Goal: Information Seeking & Learning: Learn about a topic

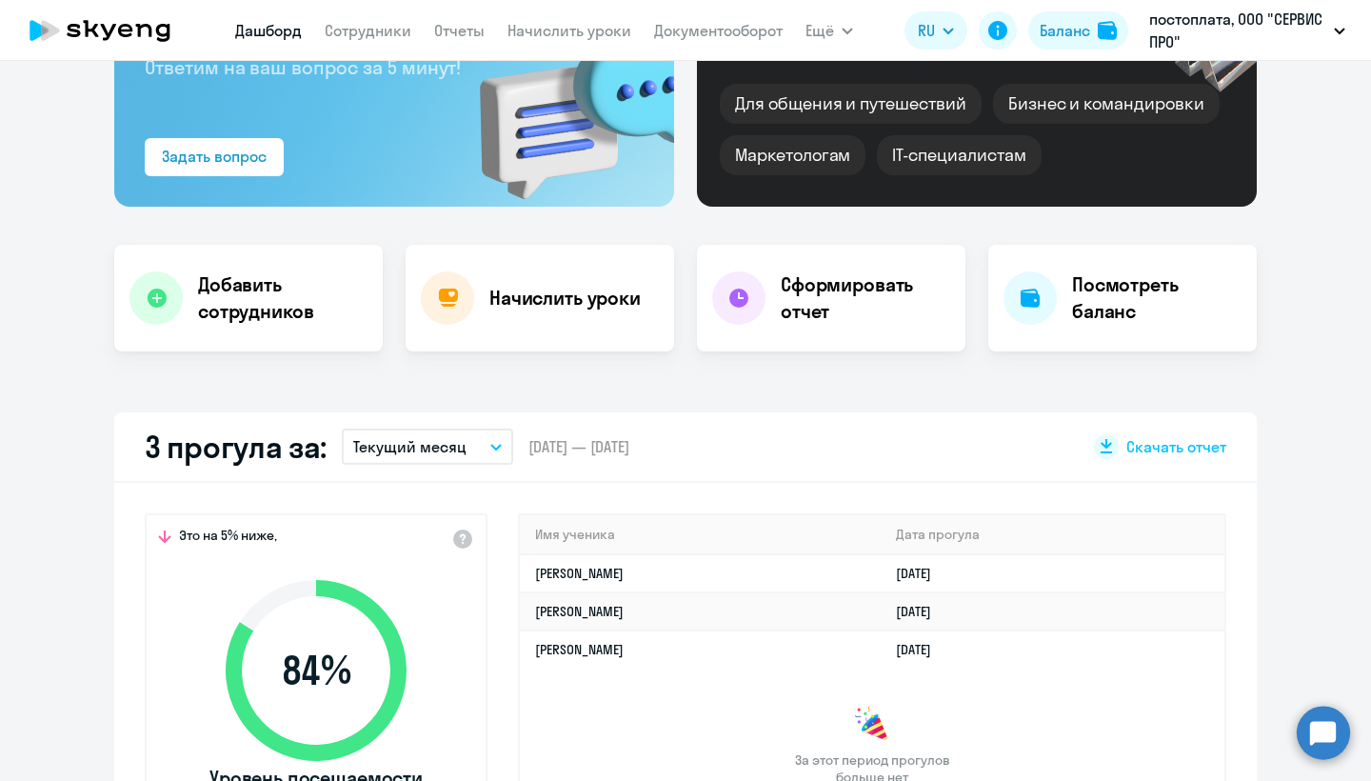
scroll to position [295, 0]
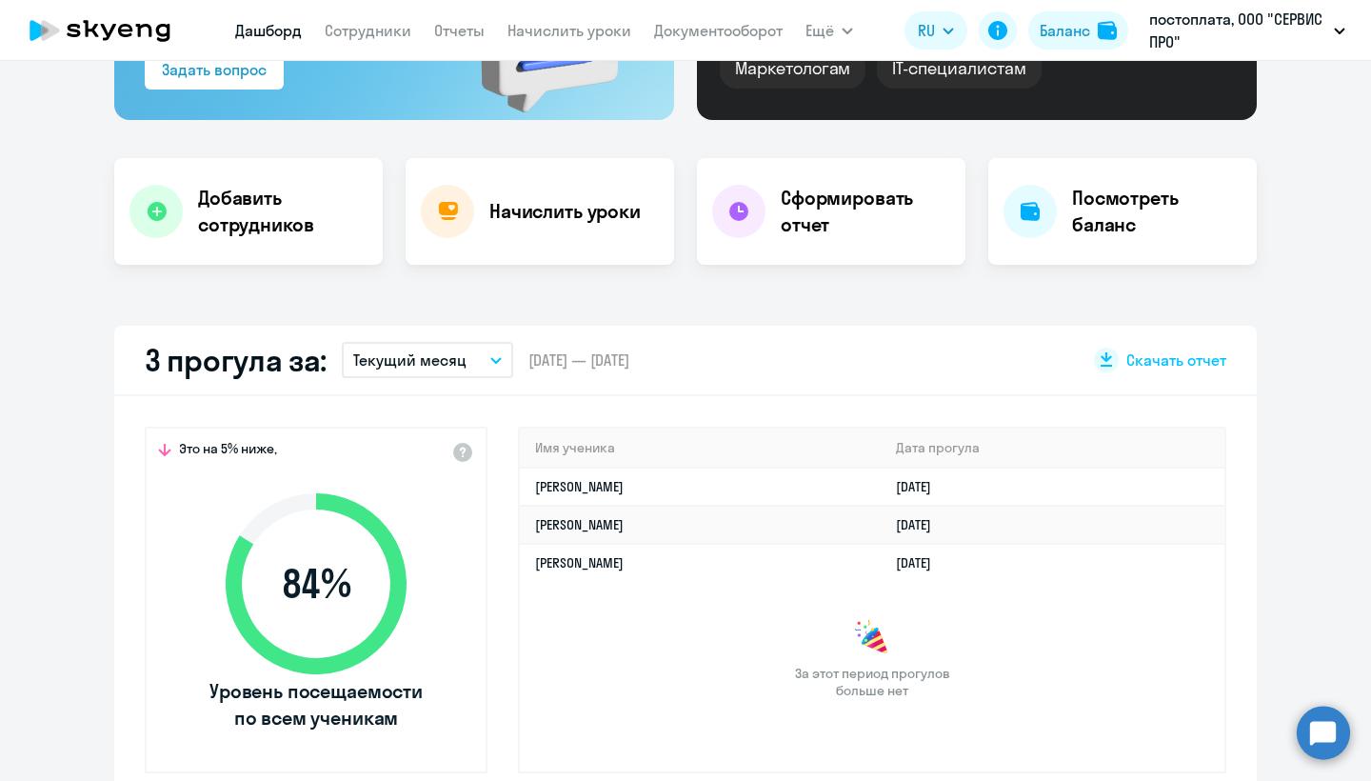
select select "30"
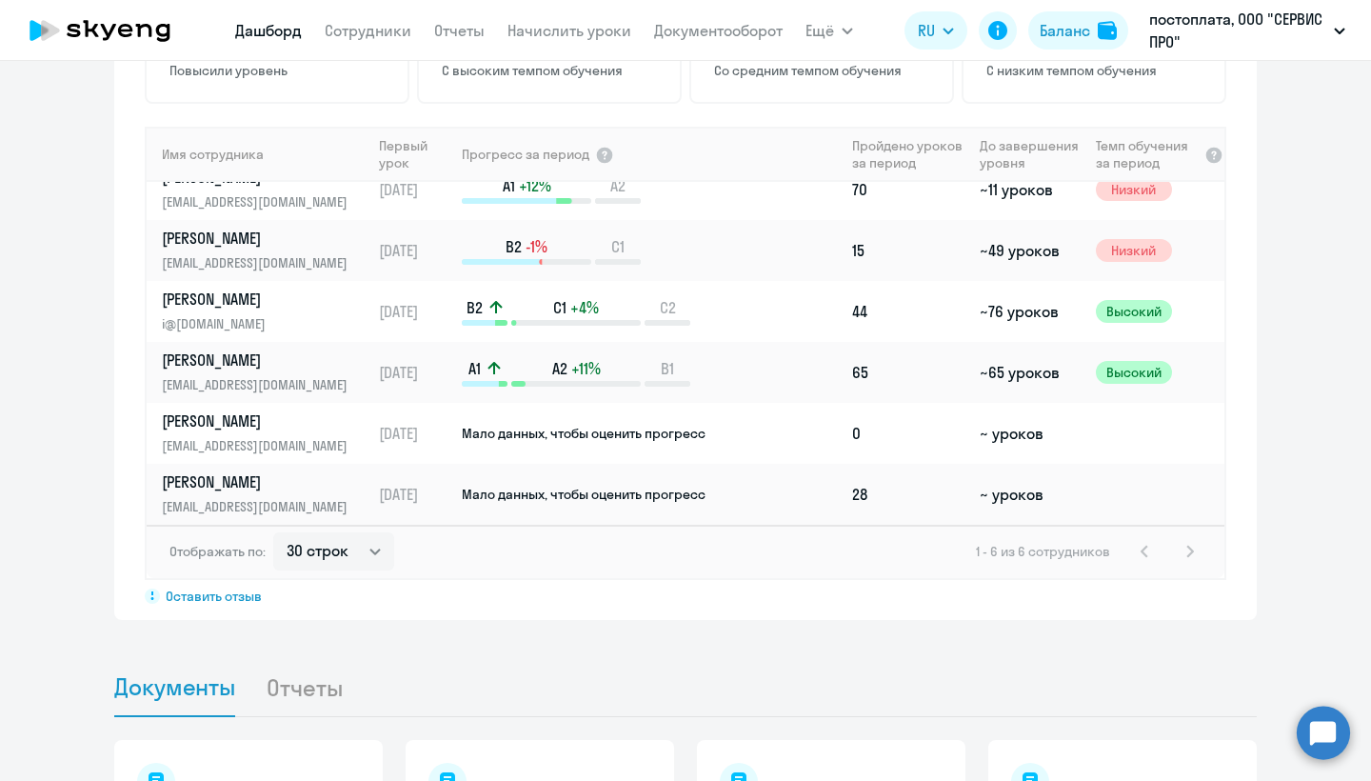
scroll to position [1262, 0]
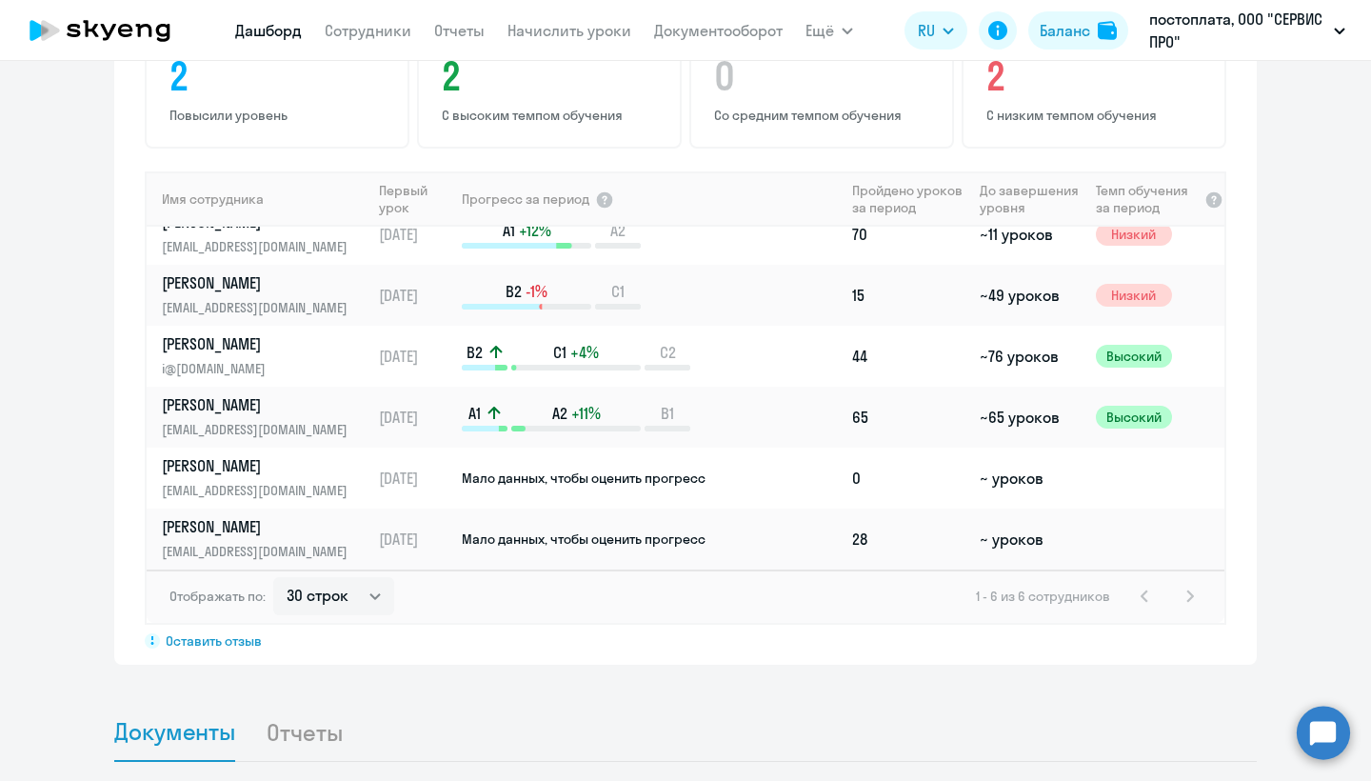
click at [1189, 599] on div "1 - 6 из 6 сотрудников" at bounding box center [1089, 595] width 226 height 23
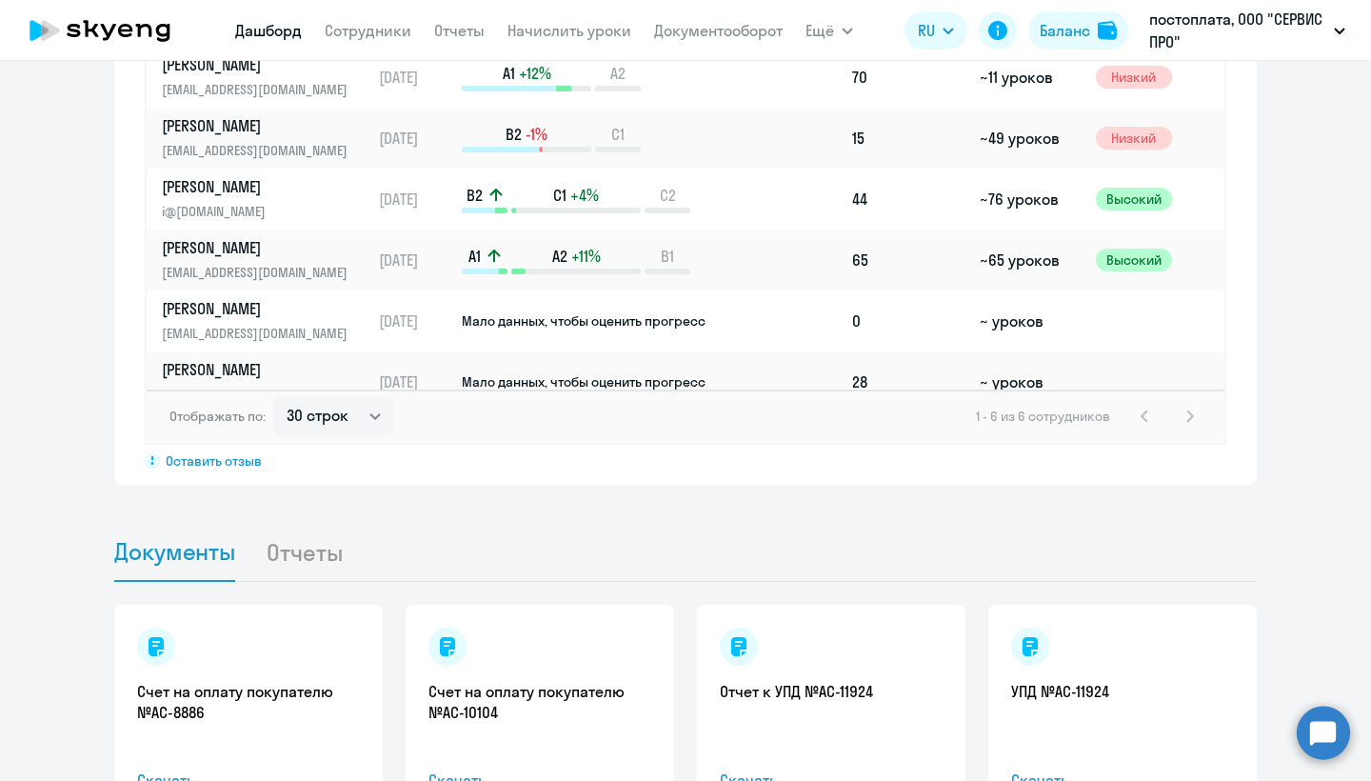
scroll to position [1205, 0]
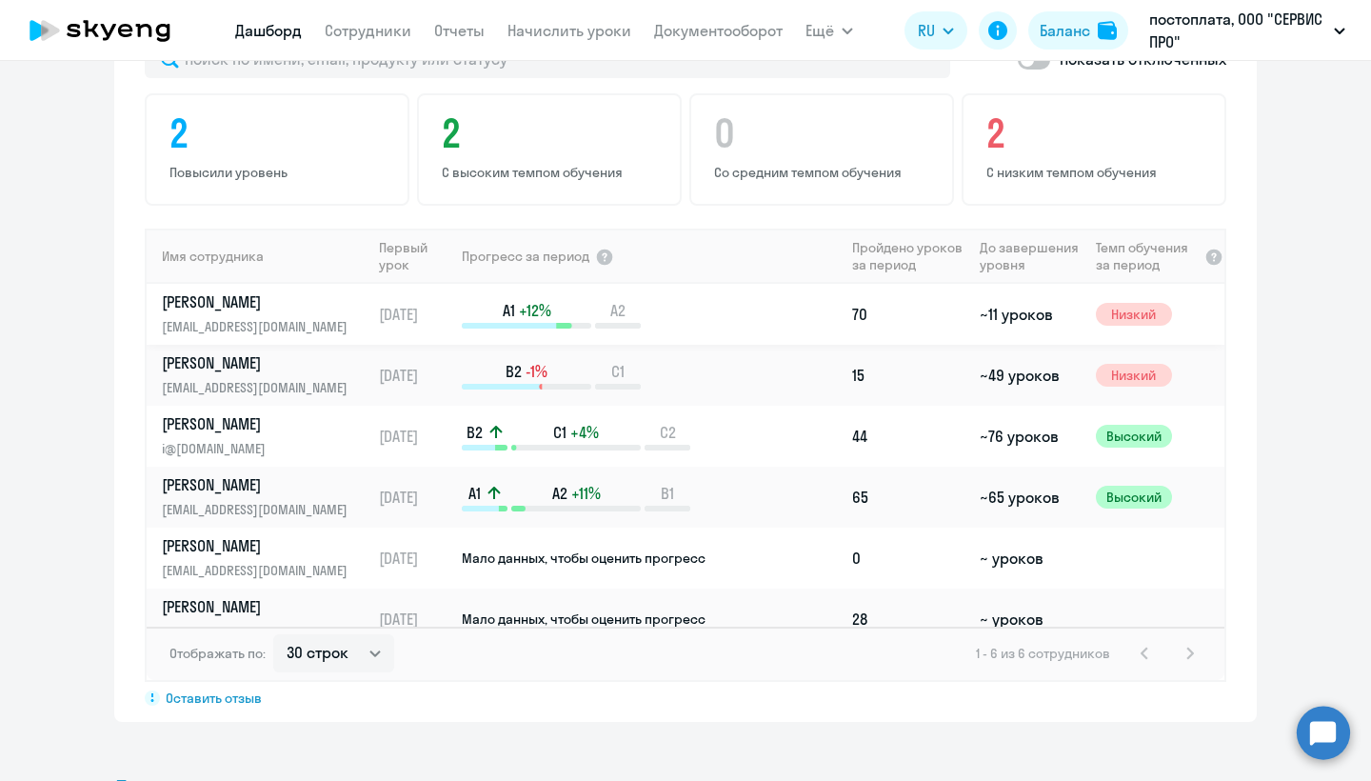
click at [236, 301] on p "[PERSON_NAME]" at bounding box center [260, 301] width 196 height 21
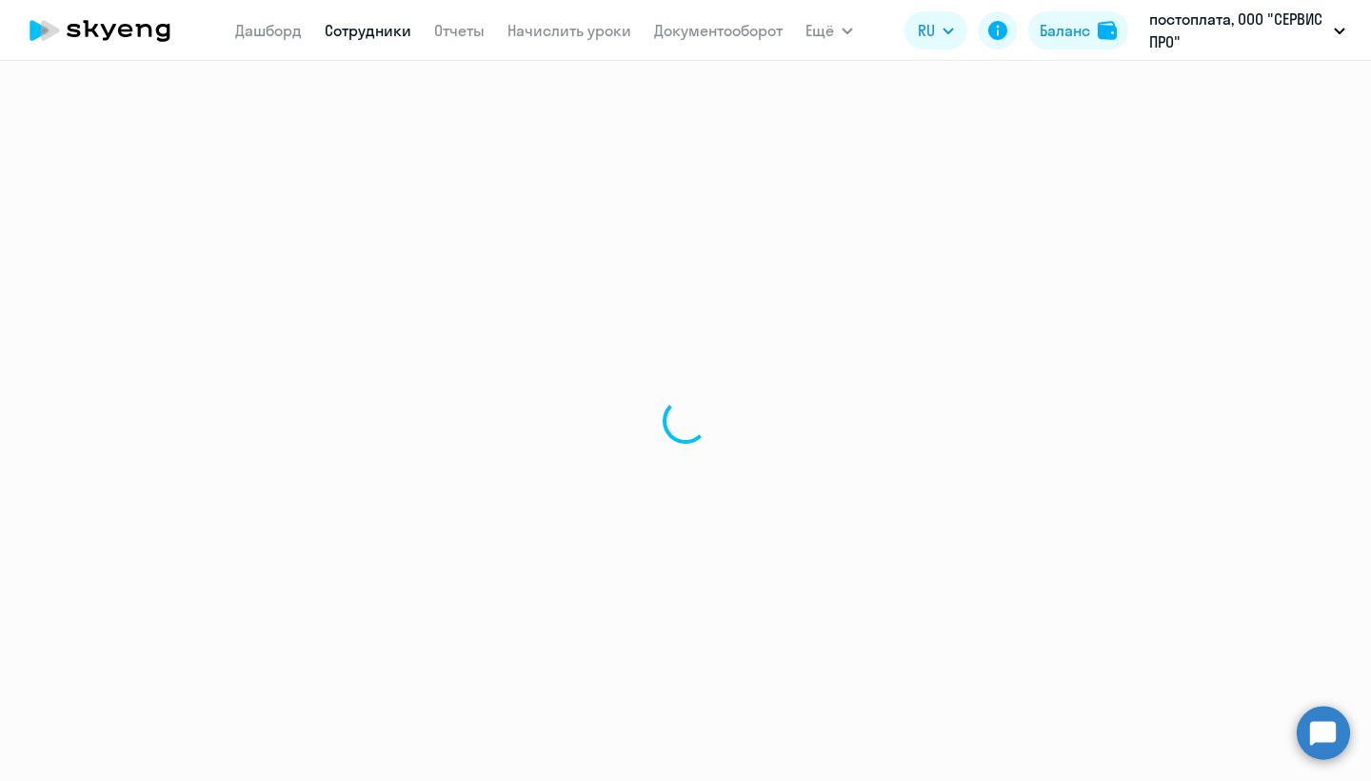
select select "english"
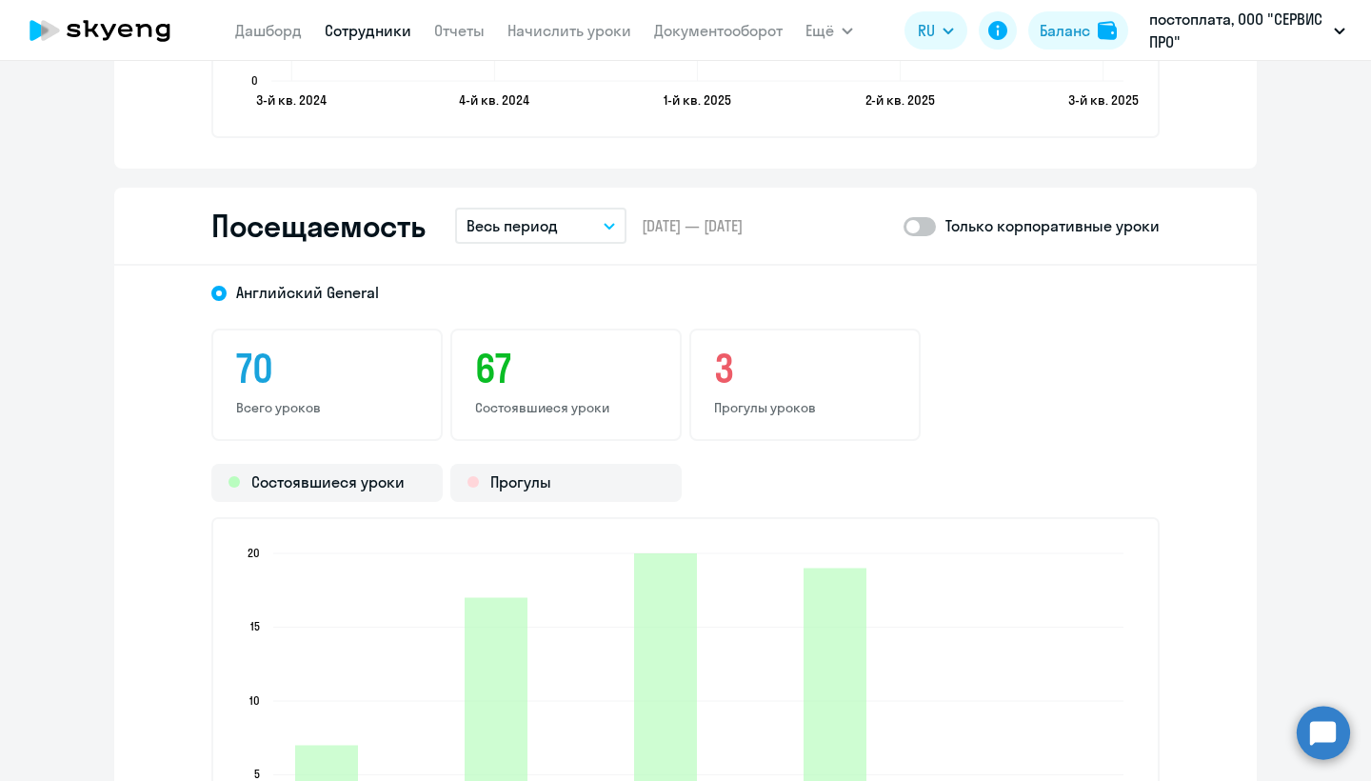
scroll to position [2374, 0]
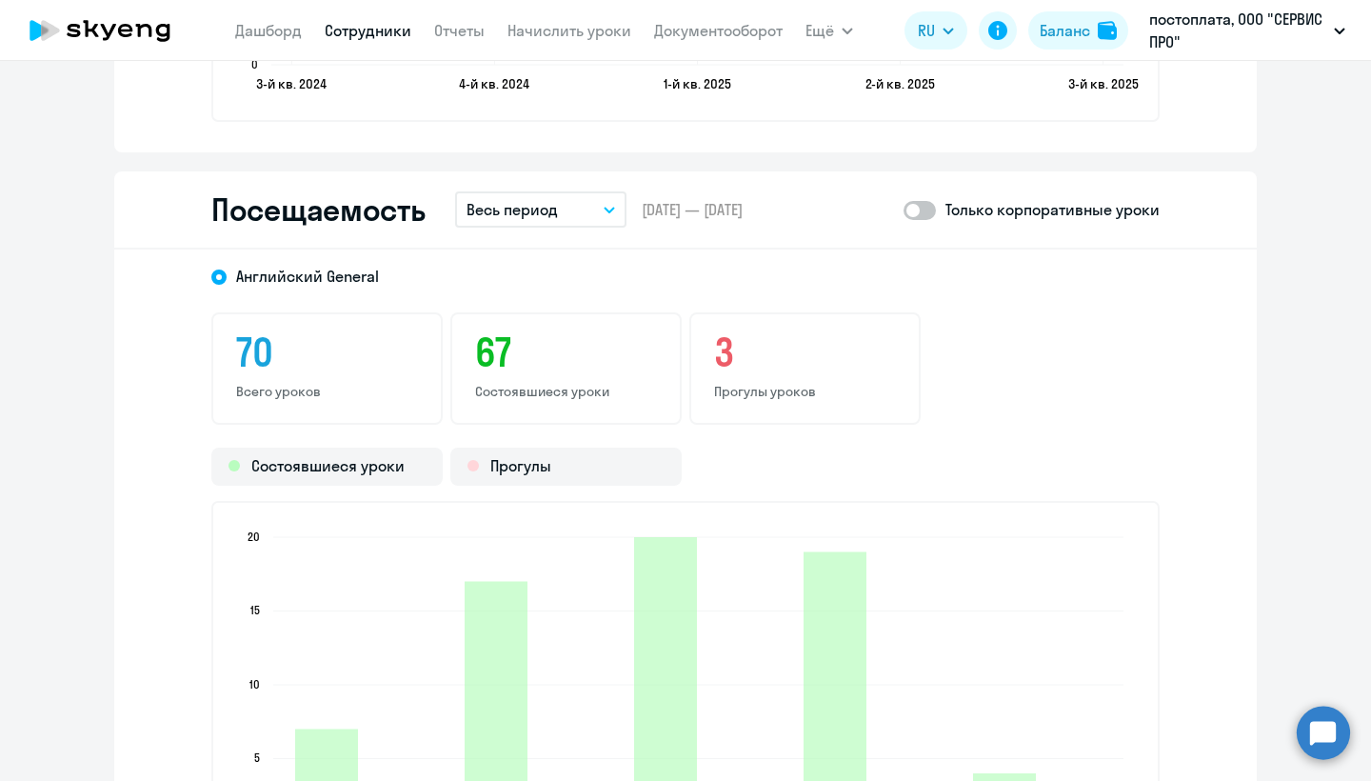
click at [558, 215] on button "Весь период" at bounding box center [540, 209] width 171 height 36
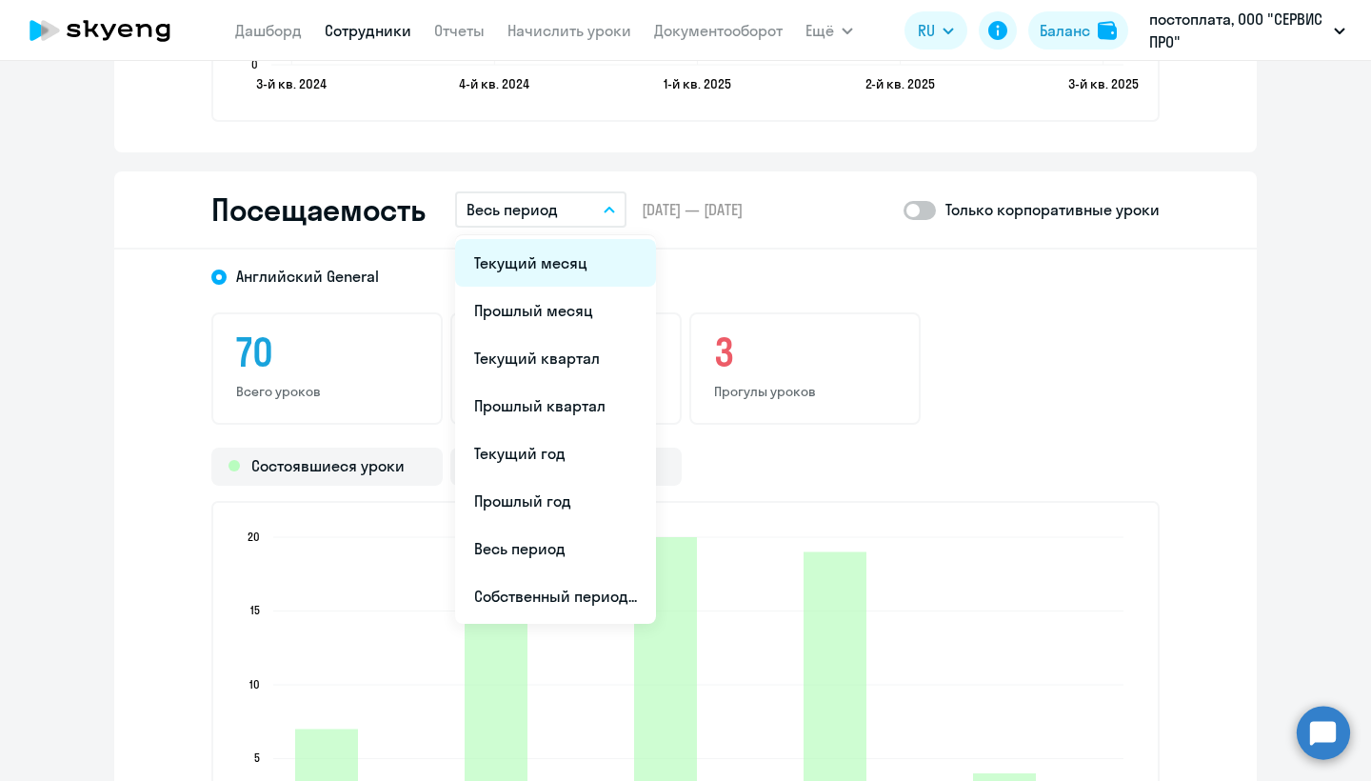
click at [561, 267] on li "Текущий месяц" at bounding box center [555, 263] width 201 height 48
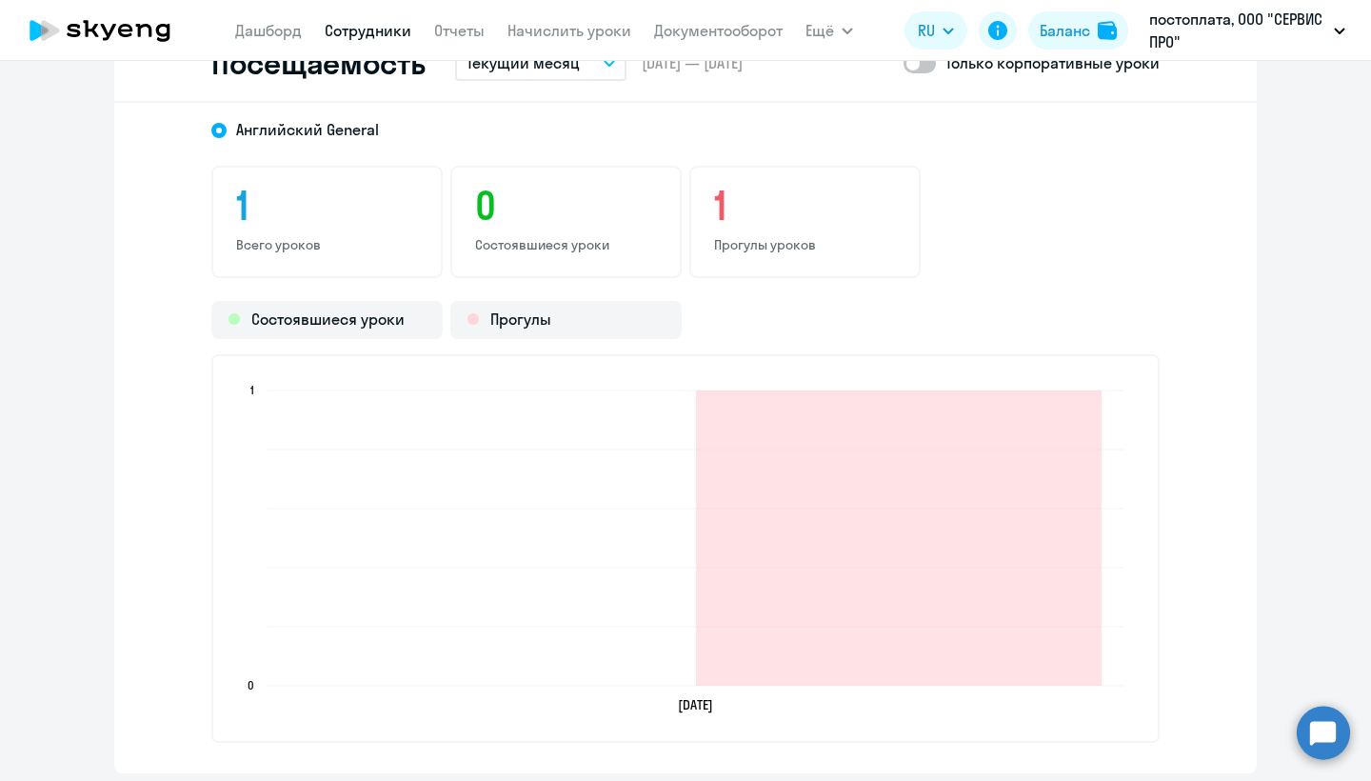
scroll to position [2444, 0]
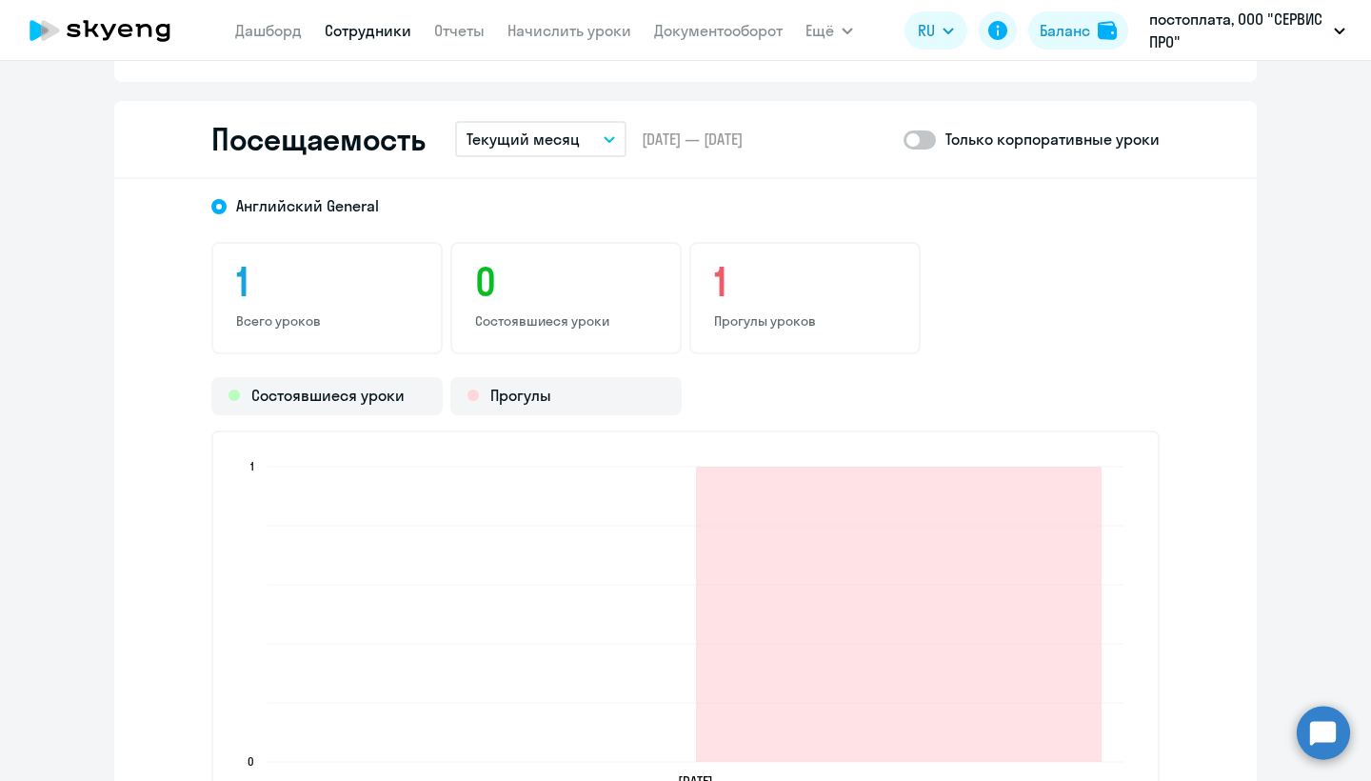
click at [558, 139] on p "Текущий месяц" at bounding box center [522, 139] width 113 height 23
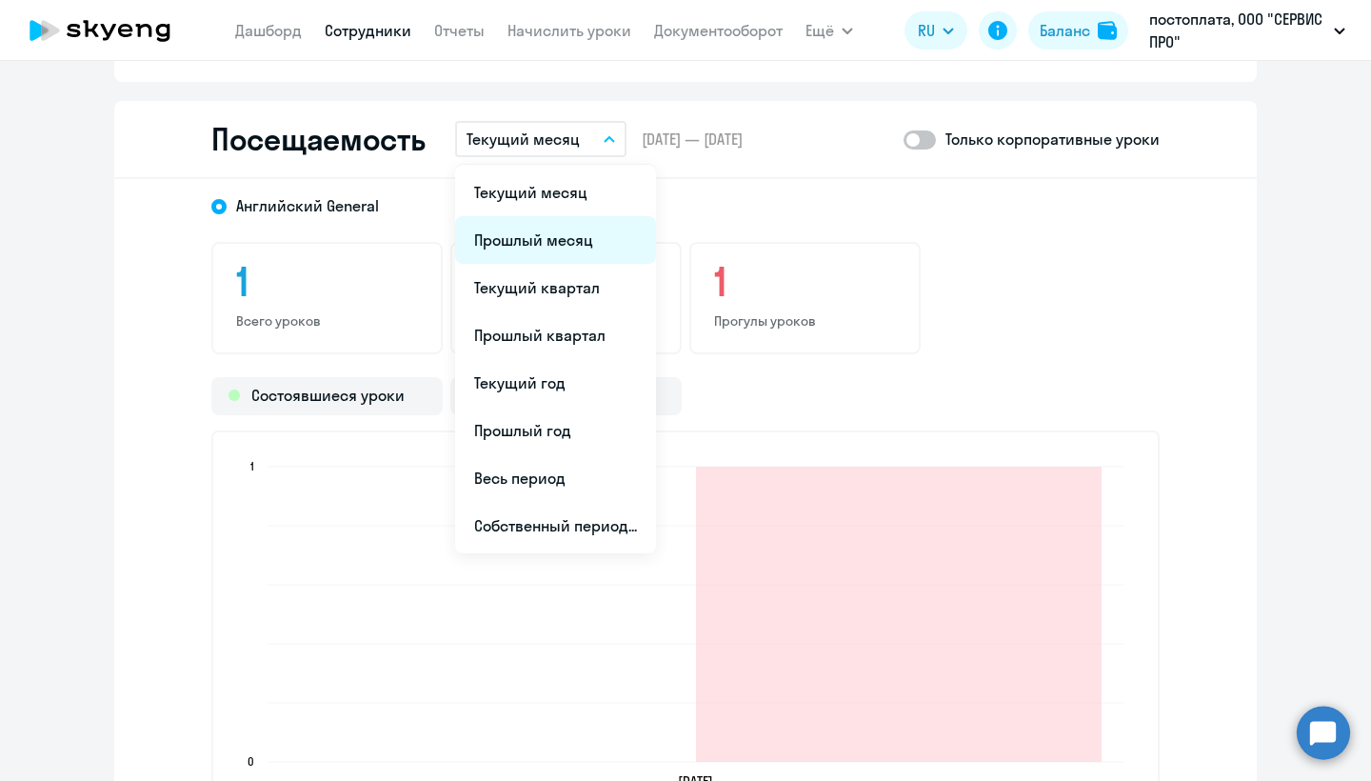
click at [561, 242] on li "Прошлый месяц" at bounding box center [555, 240] width 201 height 48
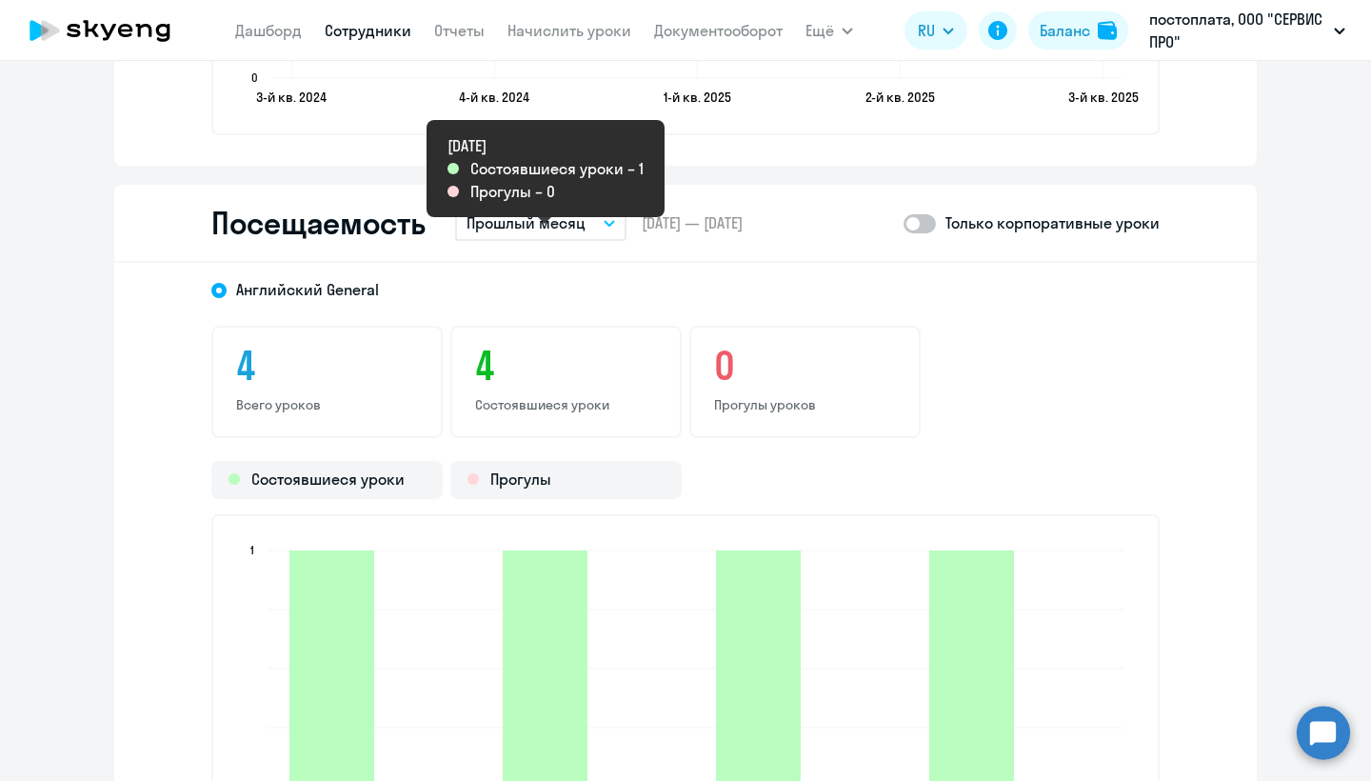
scroll to position [2317, 0]
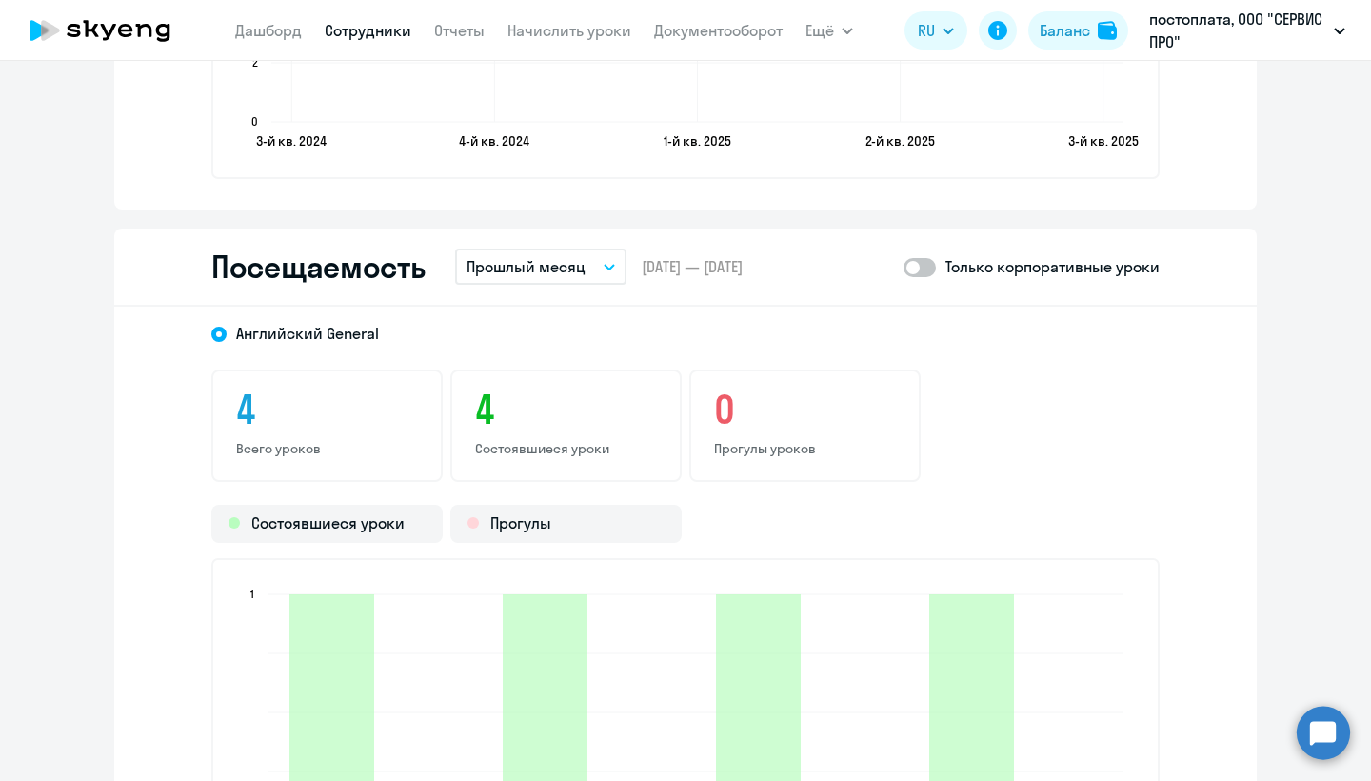
click at [565, 273] on p "Прошлый месяц" at bounding box center [525, 266] width 119 height 23
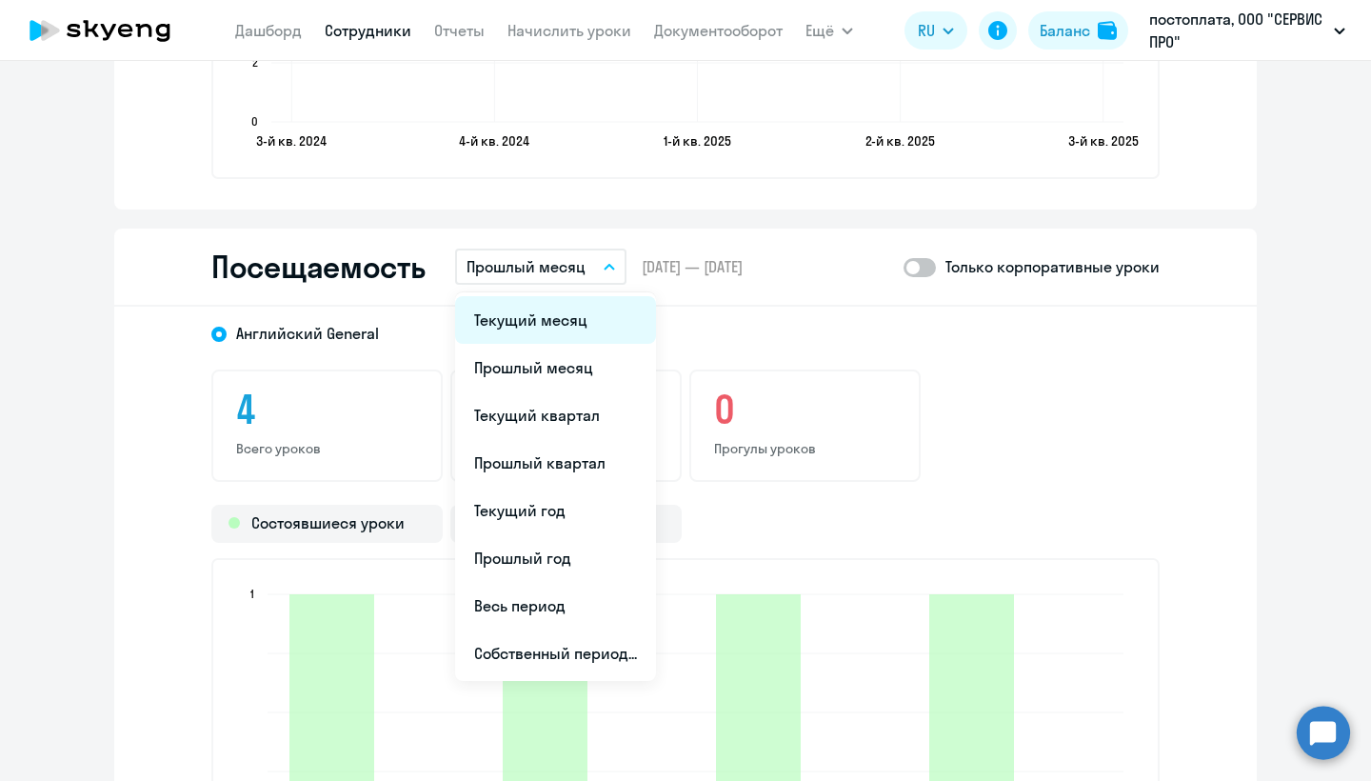
click at [552, 330] on li "Текущий месяц" at bounding box center [555, 320] width 201 height 48
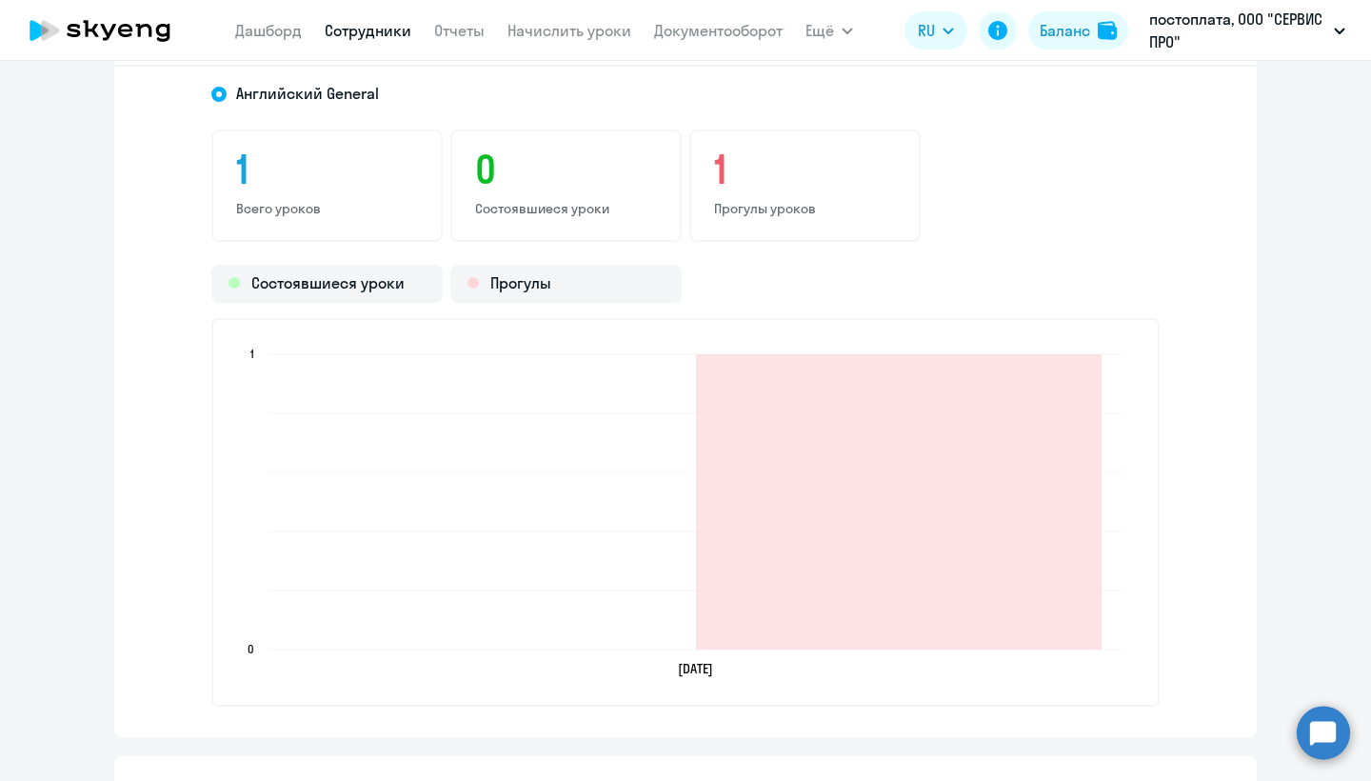
scroll to position [2550, 0]
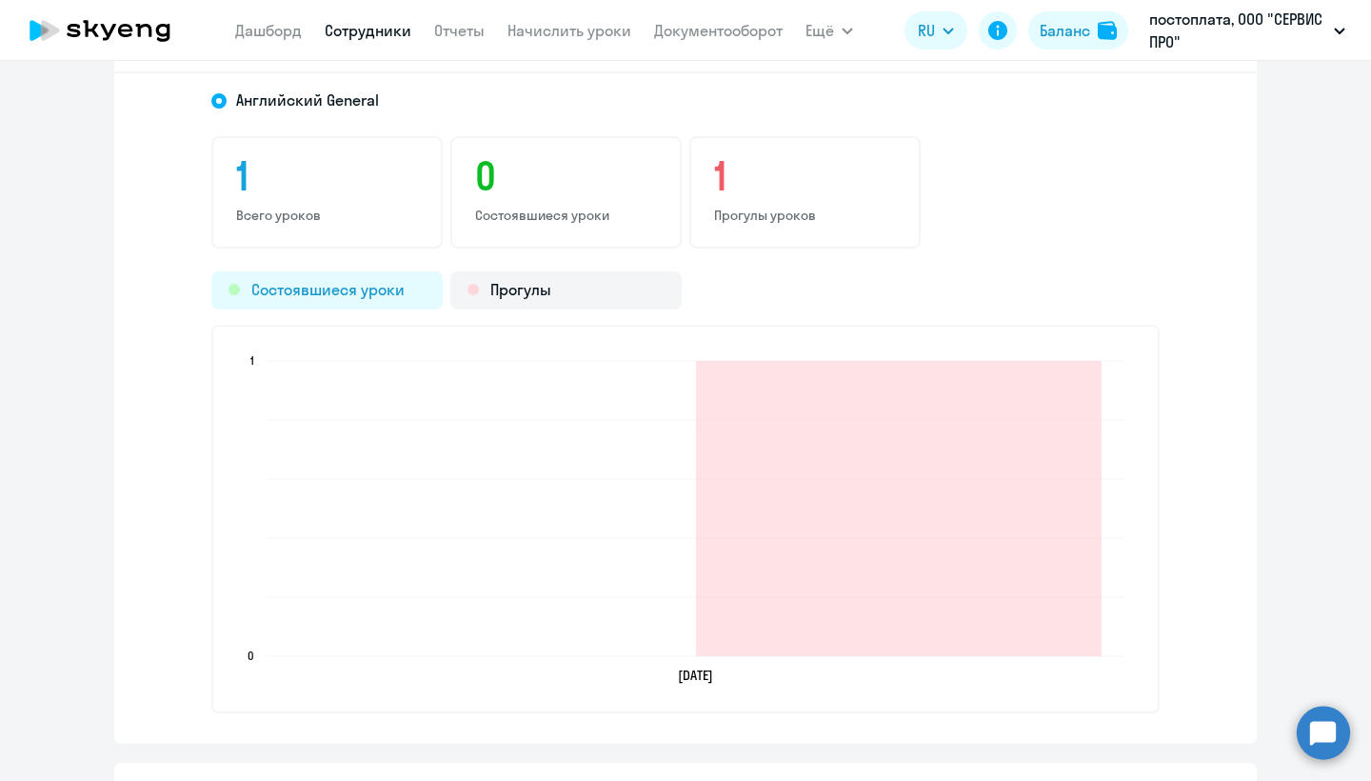
click at [361, 293] on div "Состоявшиеся уроки" at bounding box center [326, 290] width 231 height 38
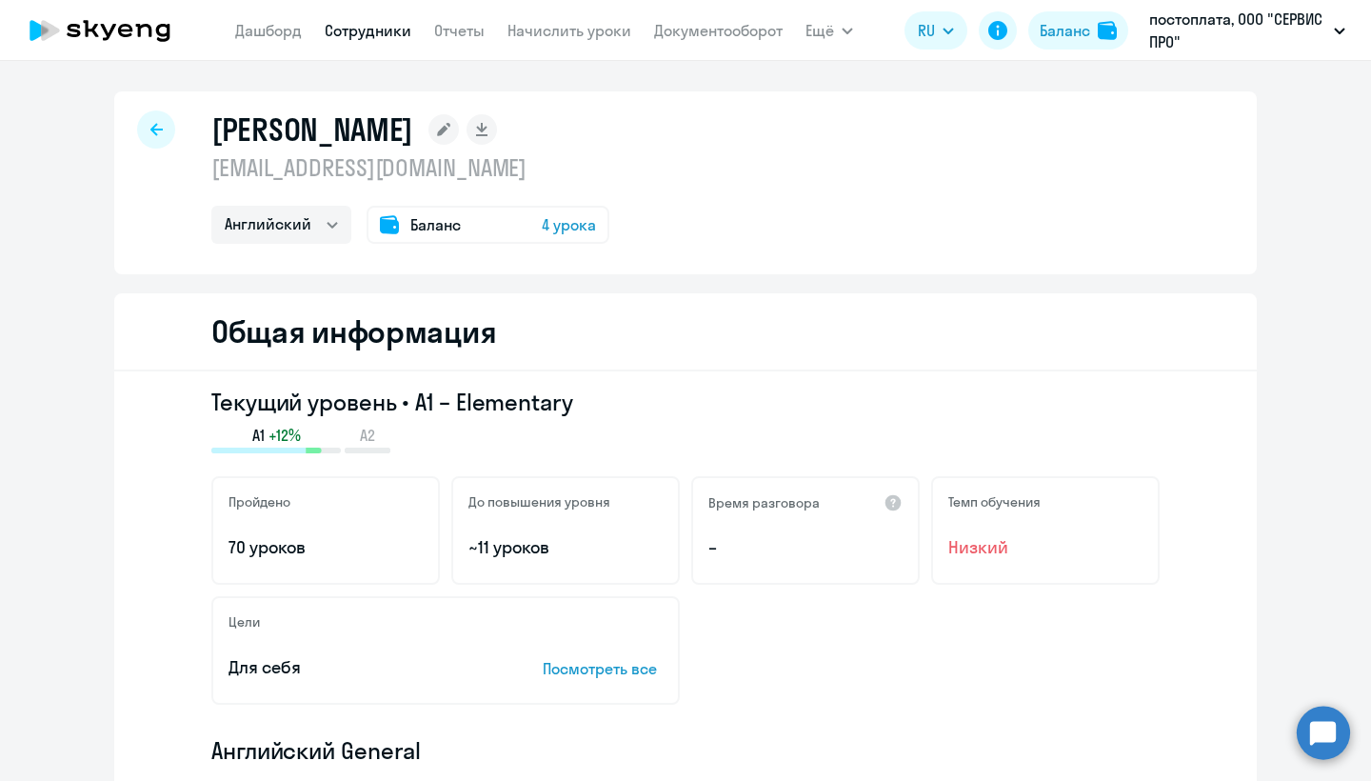
scroll to position [0, 0]
click at [156, 135] on icon at bounding box center [156, 129] width 12 height 12
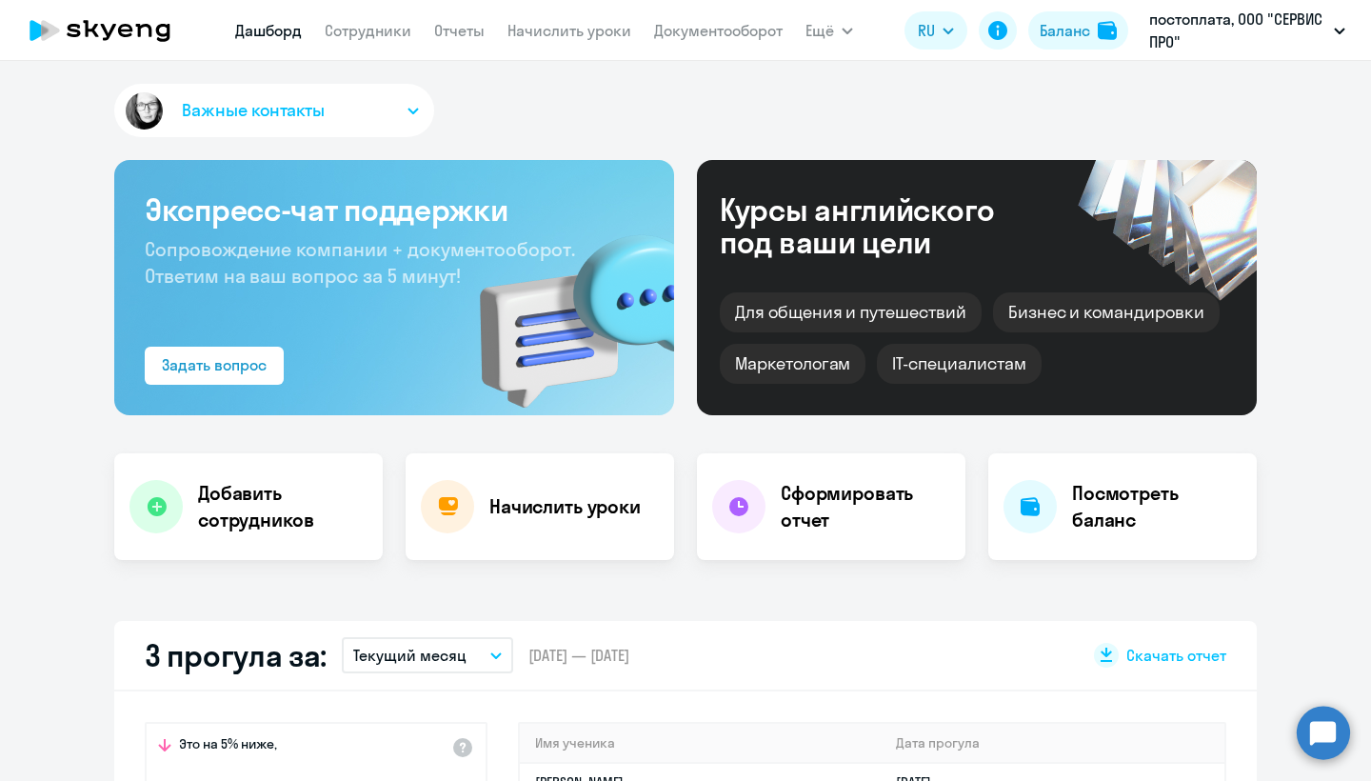
select select "30"
